Goal: Check status: Check status

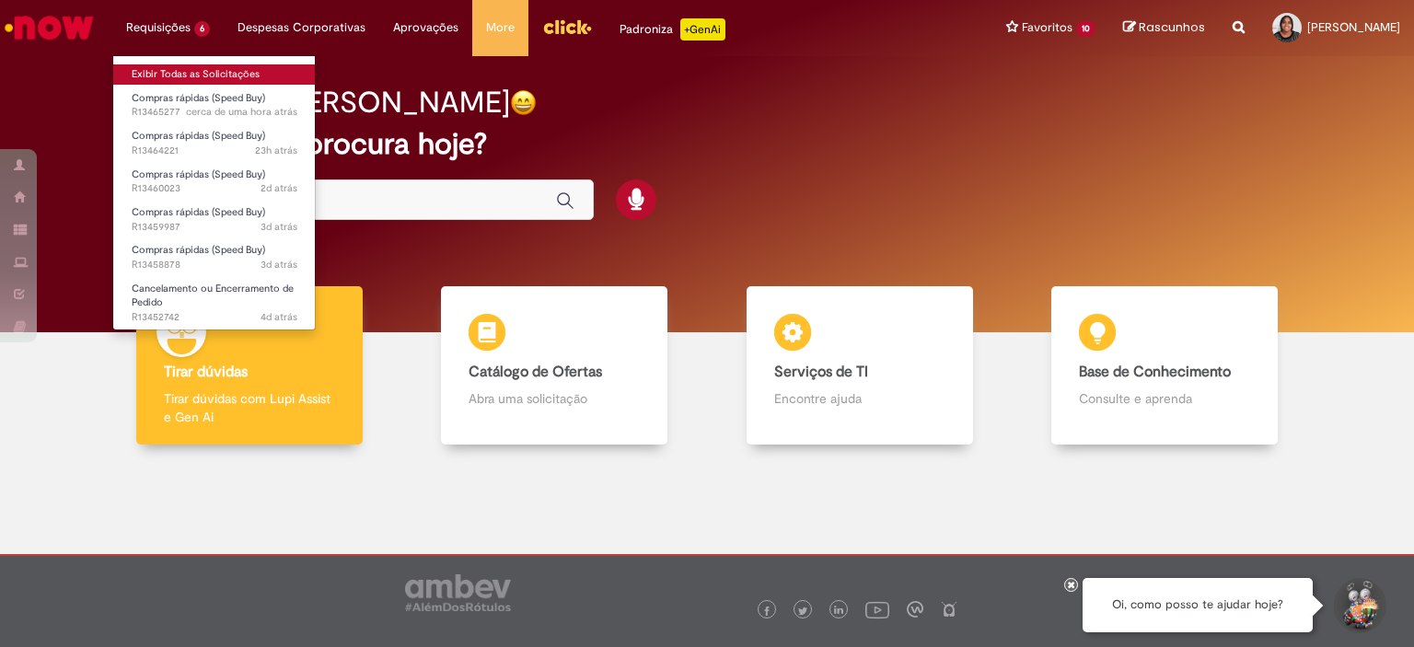
click at [183, 73] on link "Exibir Todas as Solicitações" at bounding box center [214, 74] width 203 height 20
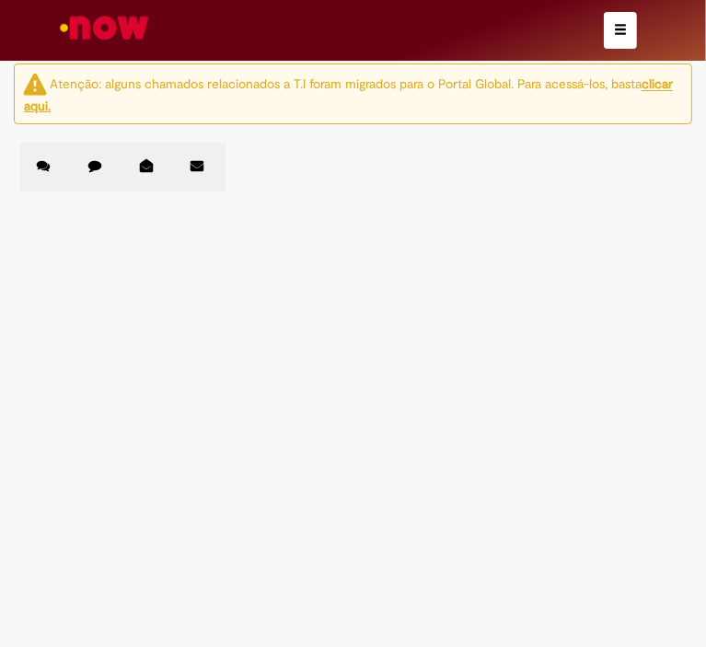
drag, startPoint x: 99, startPoint y: 390, endPoint x: 48, endPoint y: 390, distance: 50.6
click at [0, 0] on td "R13464221" at bounding box center [0, 0] width 0 height 0
copy span "R13464221"
click at [0, 0] on td "R13465277" at bounding box center [0, 0] width 0 height 0
drag, startPoint x: 107, startPoint y: 343, endPoint x: 47, endPoint y: 342, distance: 59.9
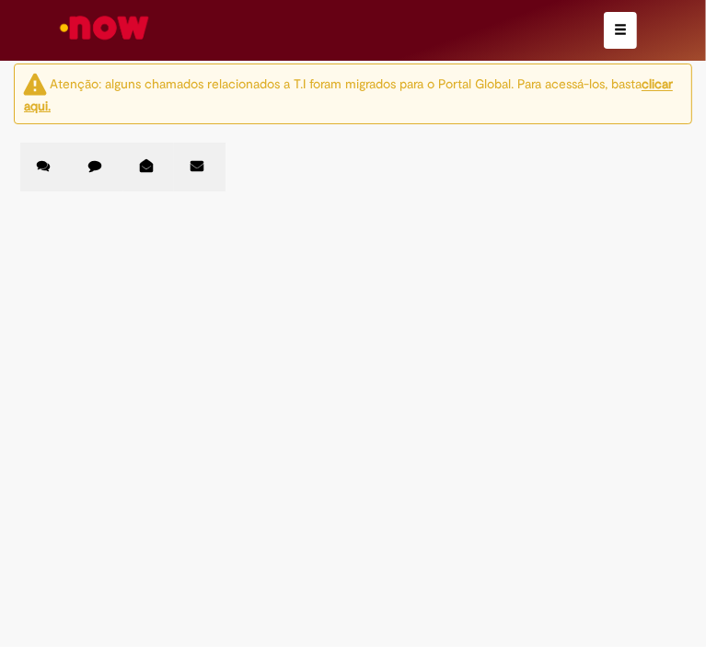
click at [0, 0] on td "R13465277" at bounding box center [0, 0] width 0 height 0
copy span "R13465277"
click at [0, 0] on td "R13460023" at bounding box center [0, 0] width 0 height 0
drag, startPoint x: 102, startPoint y: 438, endPoint x: 44, endPoint y: 436, distance: 58.1
click at [0, 0] on td "R13460023" at bounding box center [0, 0] width 0 height 0
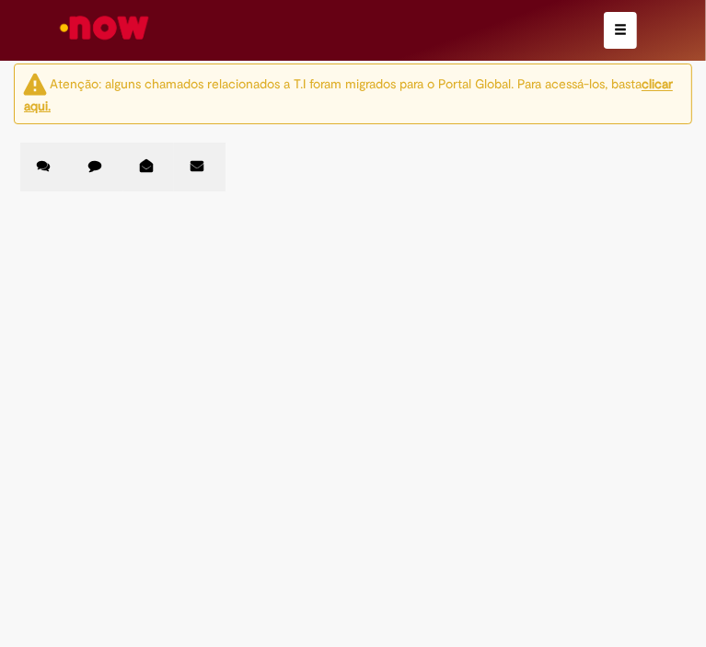
copy span "R13460023"
click at [0, 0] on span "Compras rápidas (Speed Buy)" at bounding box center [0, 0] width 0 height 0
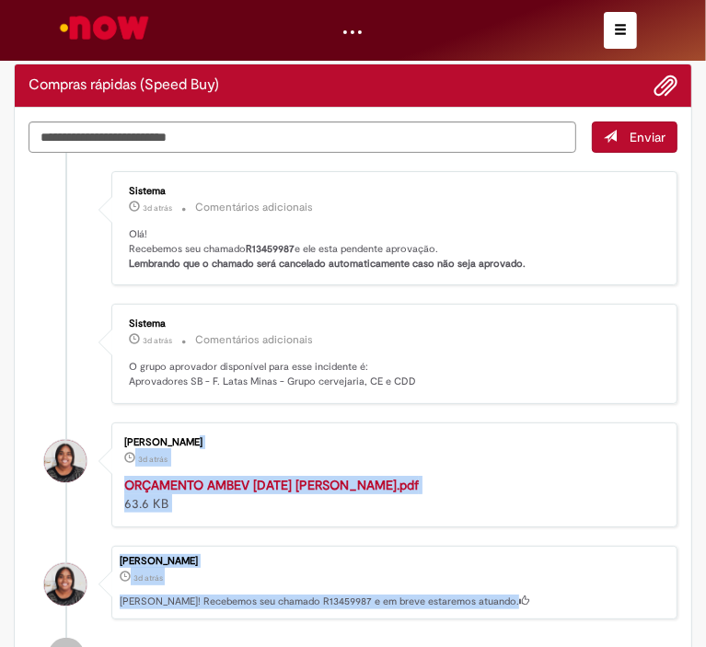
drag, startPoint x: 99, startPoint y: 486, endPoint x: 47, endPoint y: 487, distance: 51.6
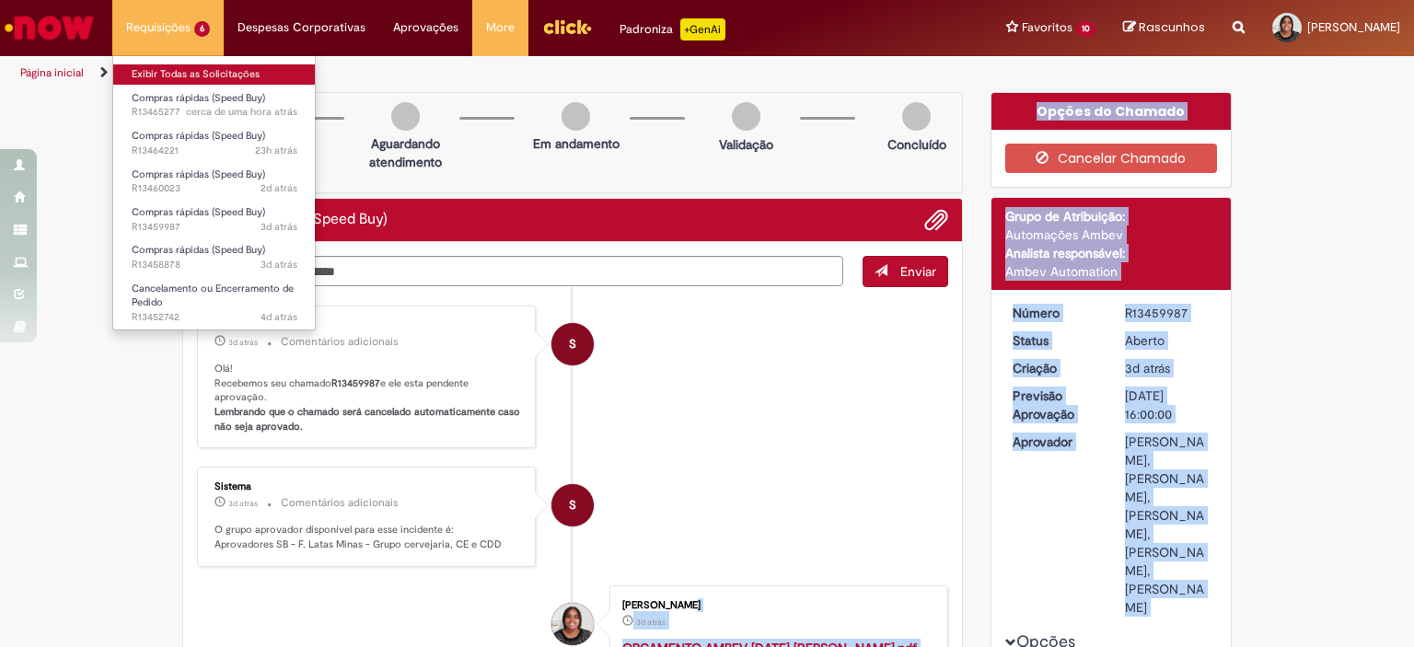
click at [178, 73] on link "Exibir Todas as Solicitações" at bounding box center [214, 74] width 203 height 20
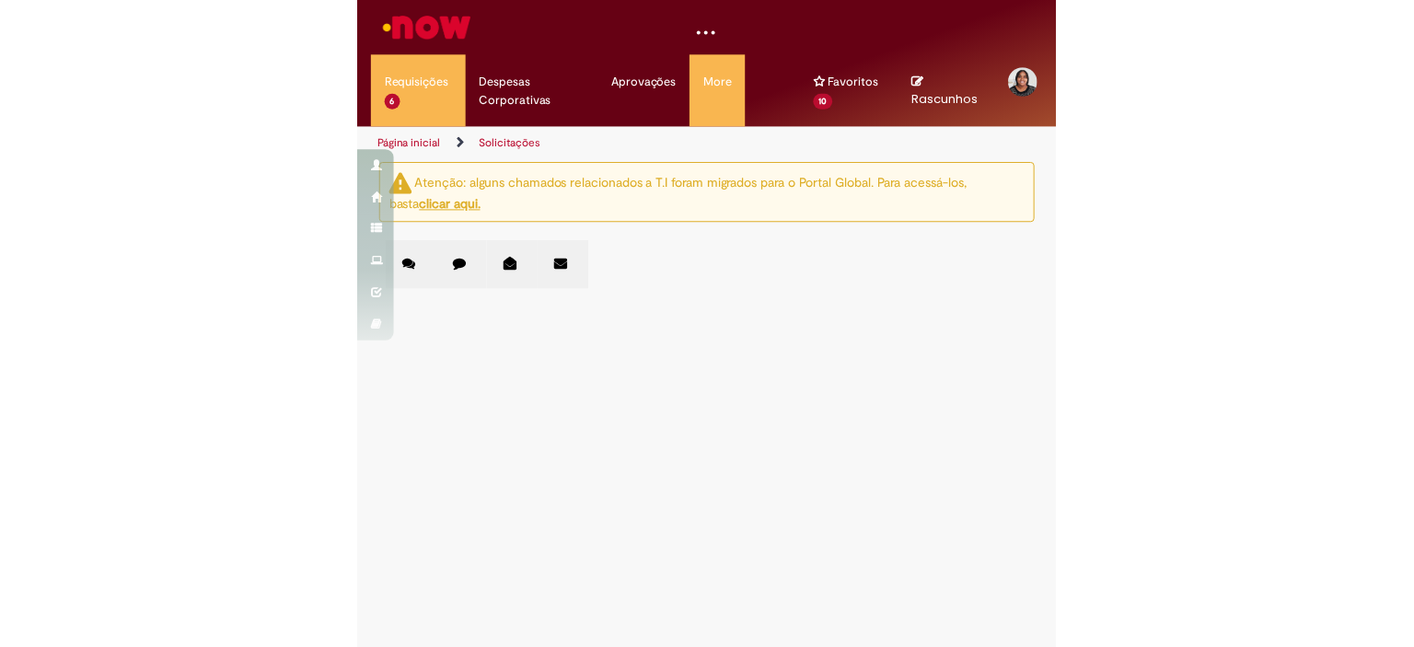
scroll to position [96, 0]
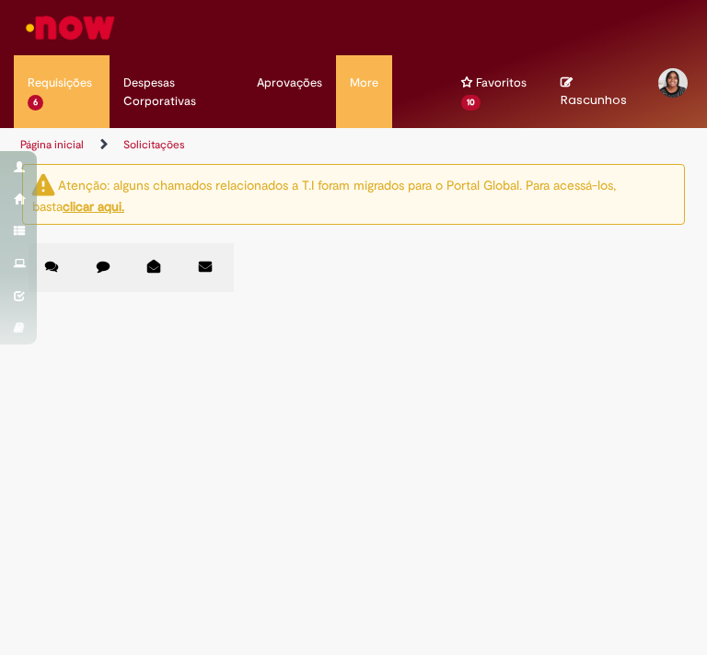
drag, startPoint x: 103, startPoint y: 459, endPoint x: 44, endPoint y: 459, distance: 58.9
click at [0, 0] on td "R13459987" at bounding box center [0, 0] width 0 height 0
copy span "R13459987"
drag, startPoint x: 102, startPoint y: 505, endPoint x: 45, endPoint y: 500, distance: 57.3
click at [0, 0] on td "R13458878" at bounding box center [0, 0] width 0 height 0
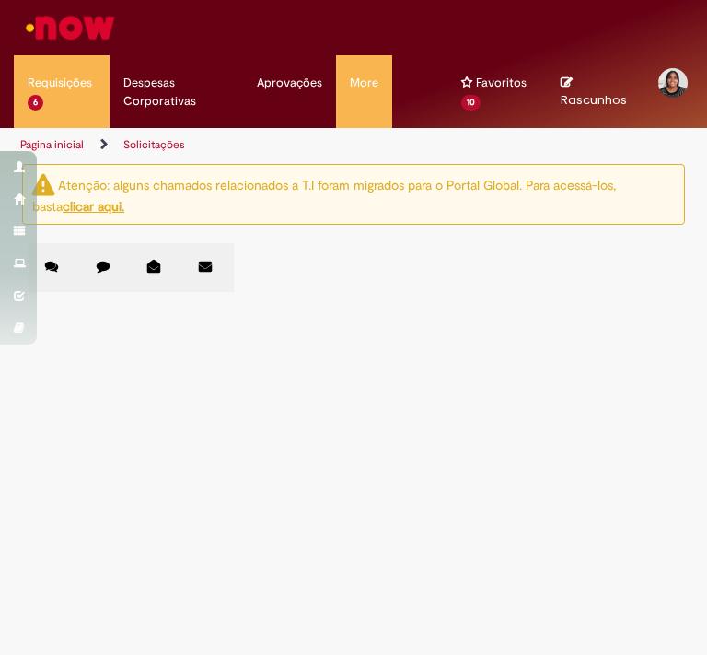
copy span "R13458878"
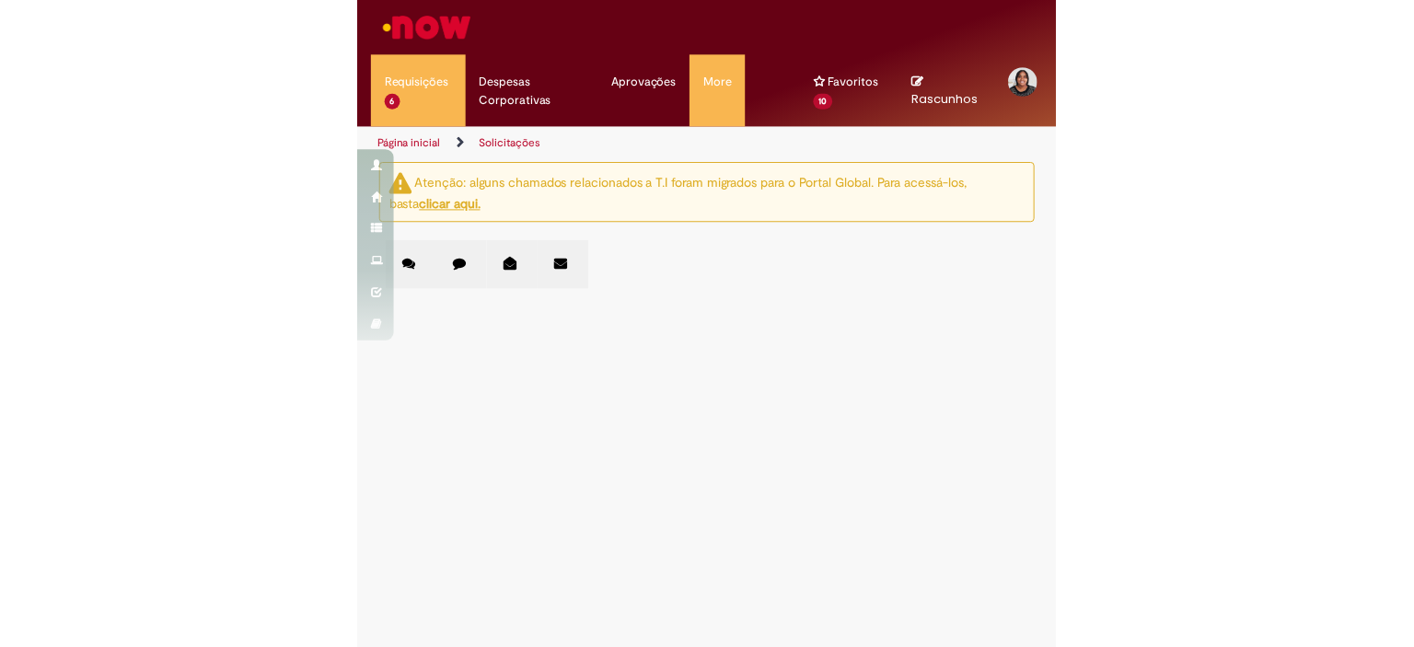
scroll to position [0, 0]
